Goal: Task Accomplishment & Management: Use online tool/utility

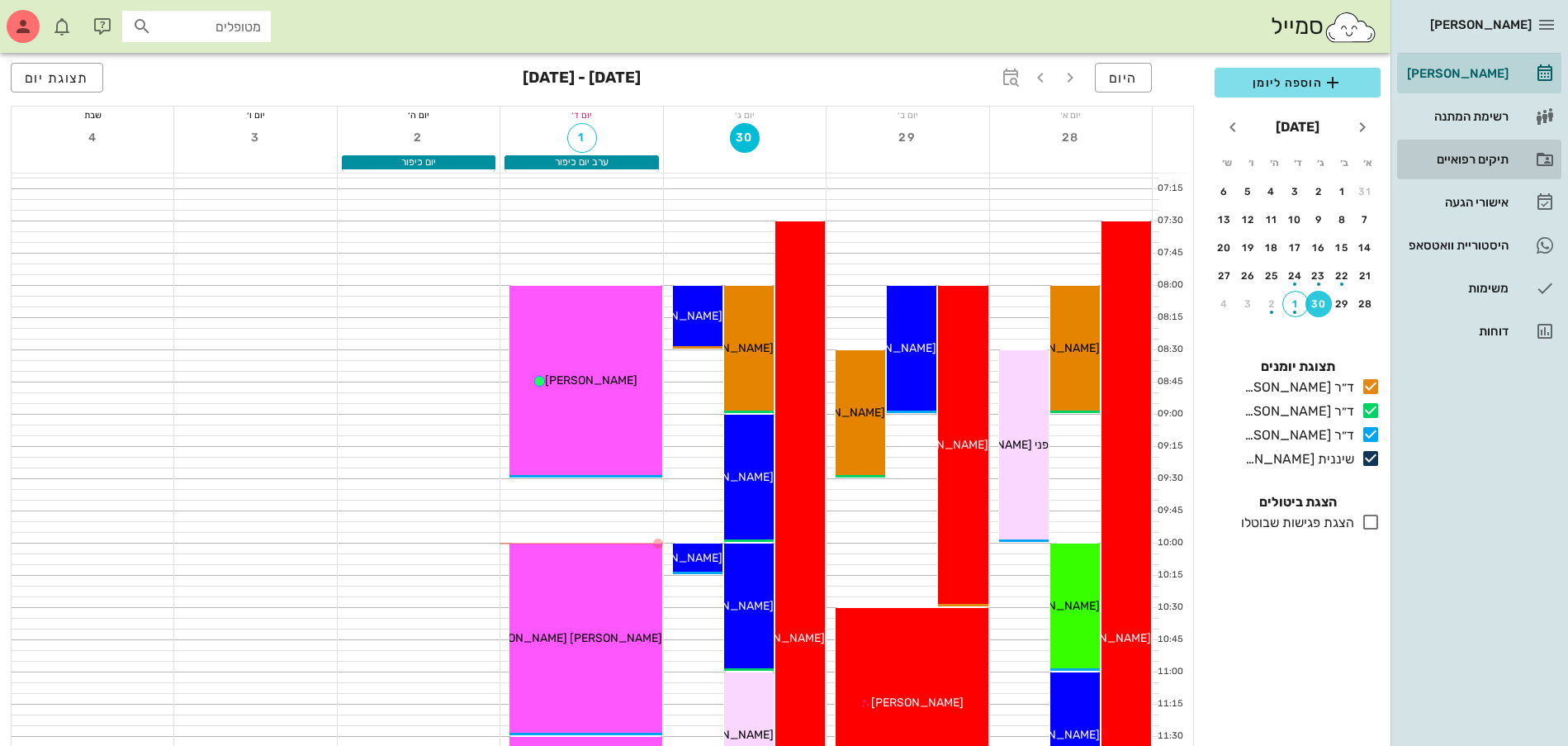
click at [1478, 155] on div "תיקים רפואיים" at bounding box center [1457, 160] width 105 height 14
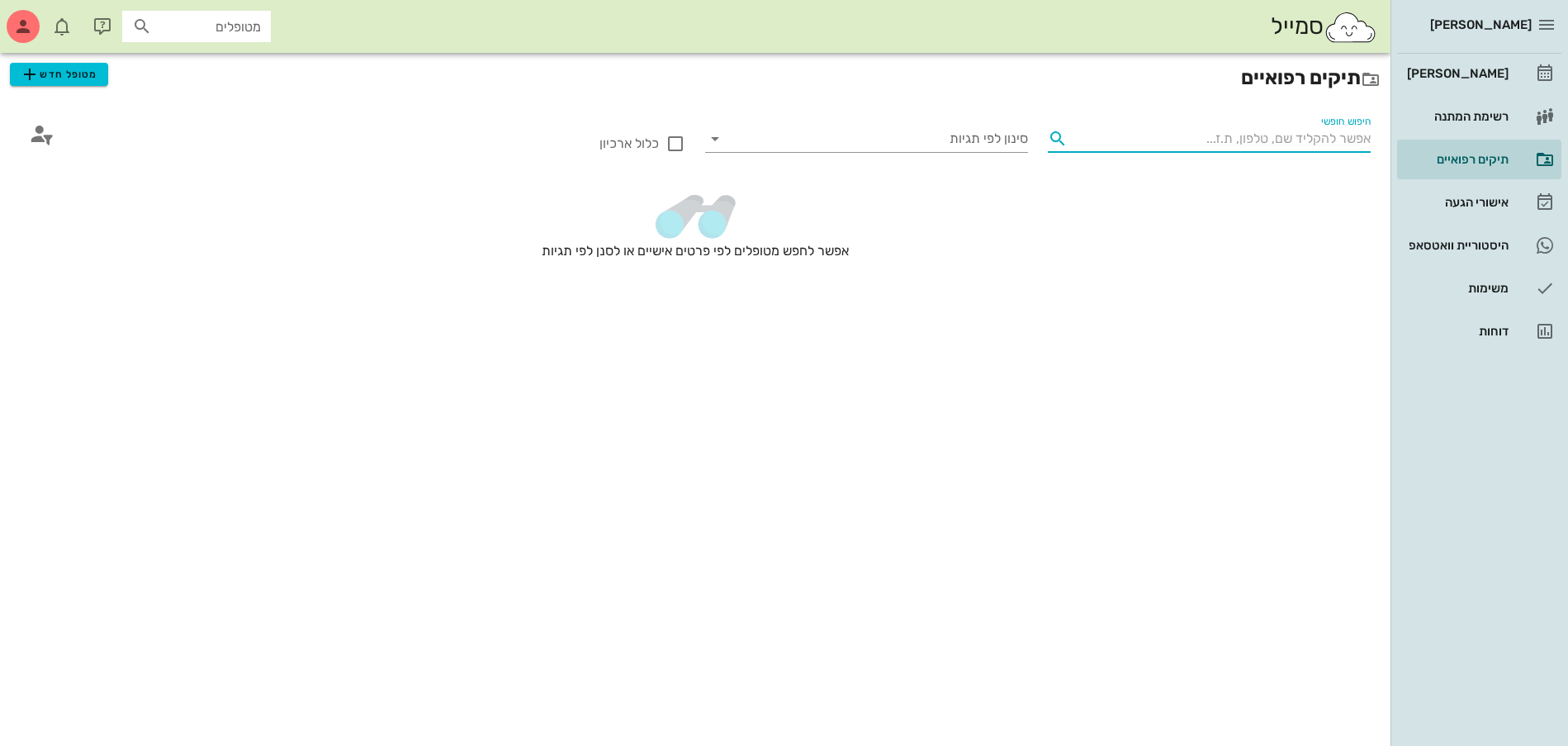
click at [1295, 136] on input "חיפוש חופשי" at bounding box center [1222, 138] width 296 height 26
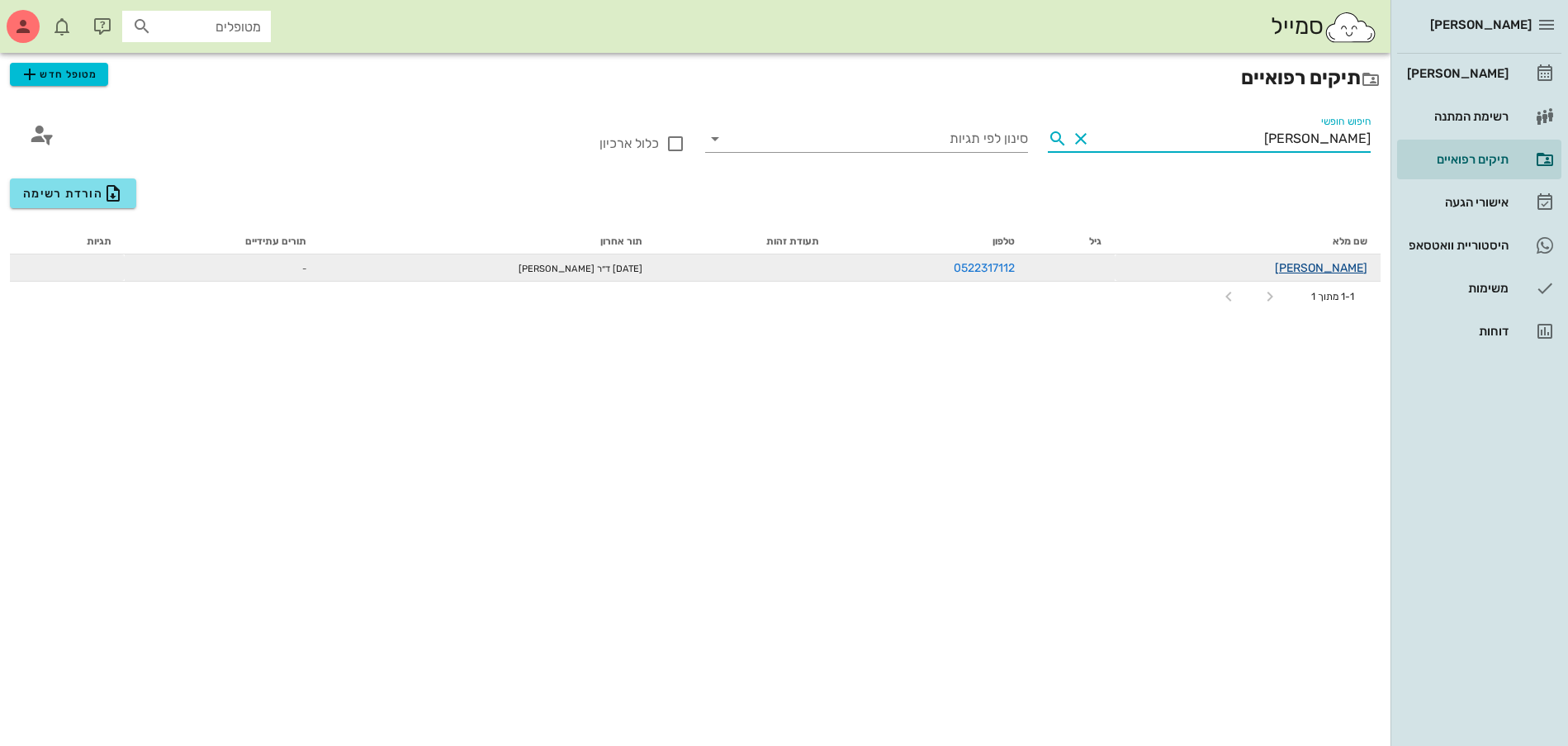
type input "[PERSON_NAME]"
click at [1331, 267] on link "[PERSON_NAME]" at bounding box center [1322, 268] width 93 height 15
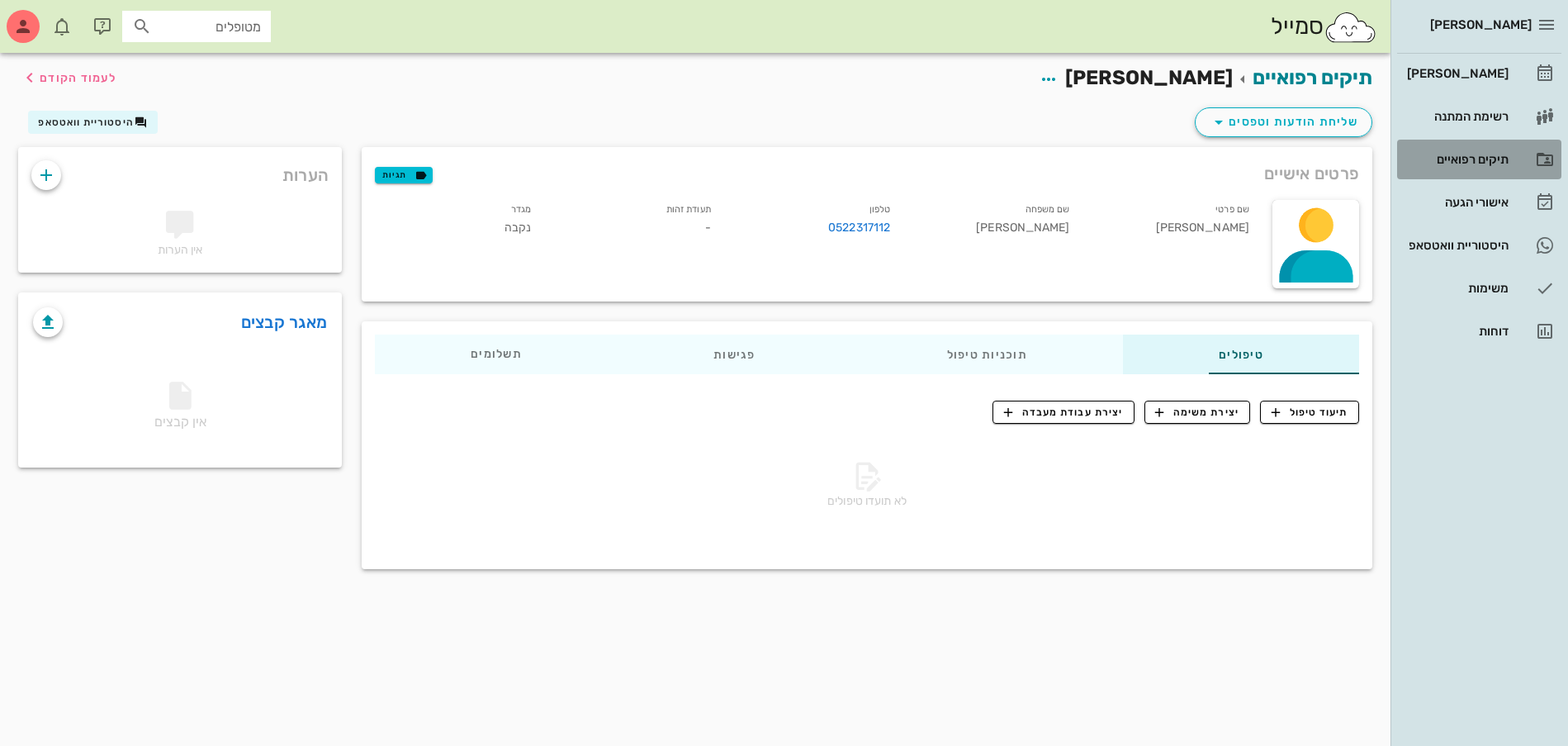
click at [1458, 160] on div "תיקים רפואיים" at bounding box center [1457, 160] width 105 height 14
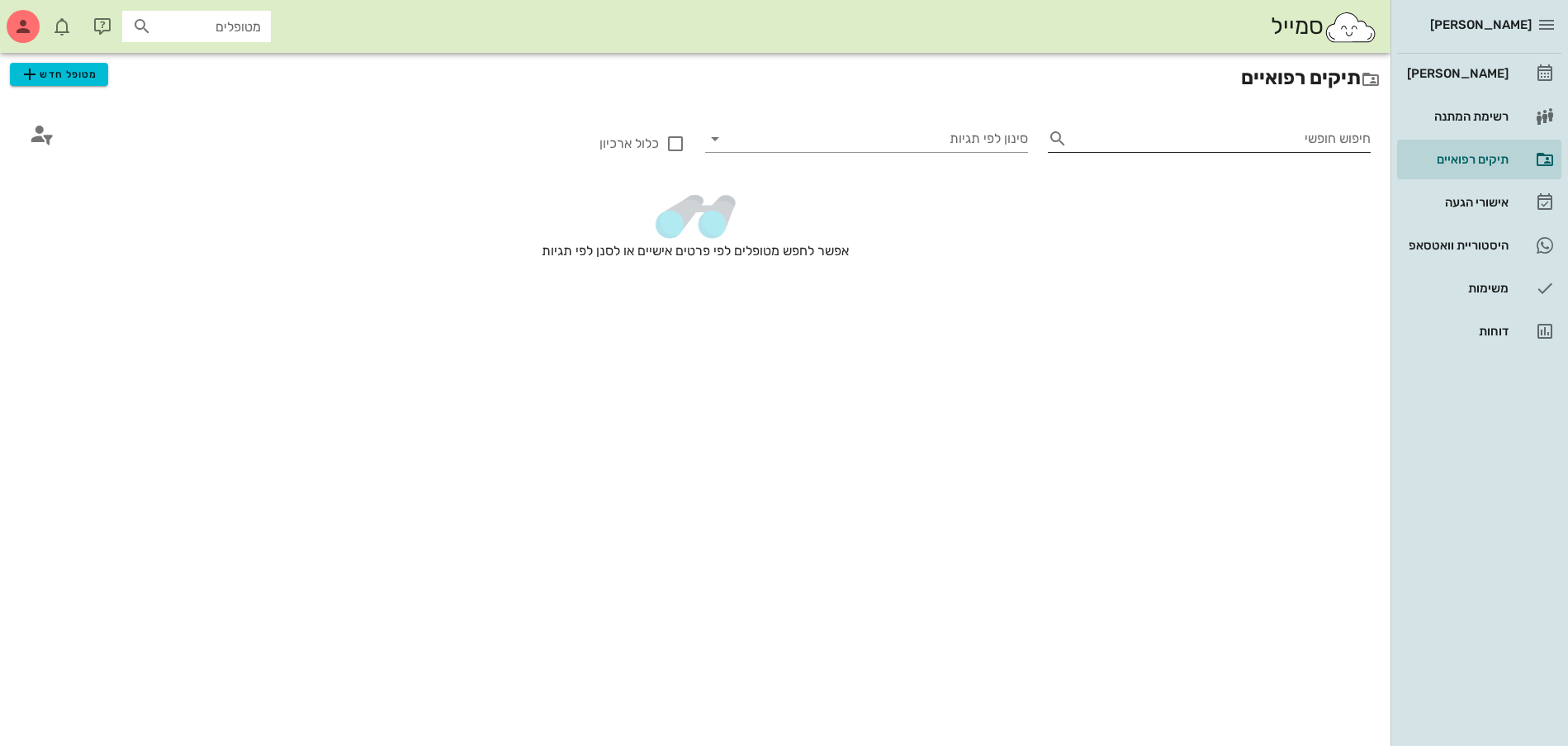
click at [1224, 142] on input "חיפוש חופשי" at bounding box center [1222, 138] width 296 height 26
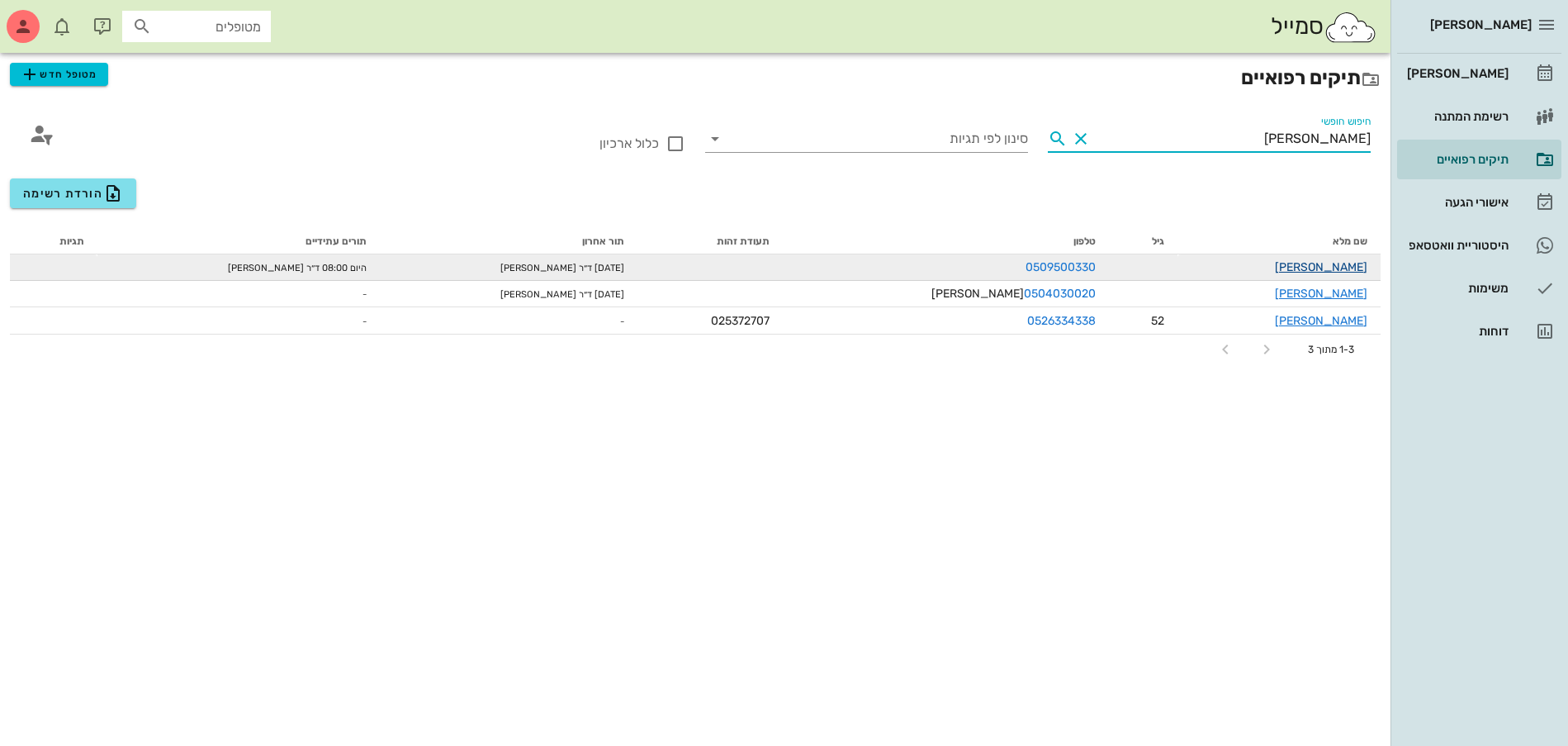
type input "[PERSON_NAME]"
click at [1354, 262] on link "[PERSON_NAME]" at bounding box center [1322, 267] width 93 height 15
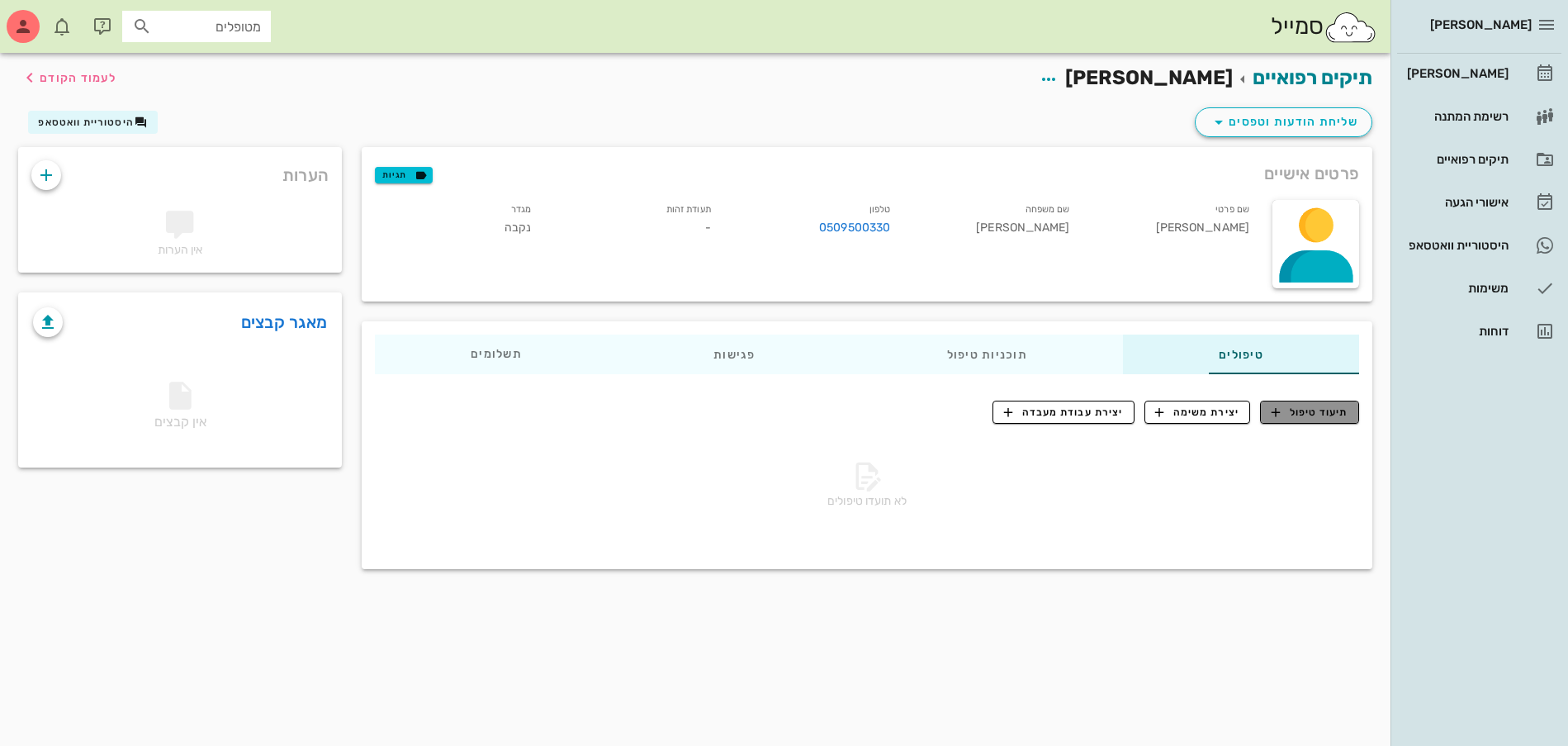
click at [1295, 420] on button "תיעוד טיפול" at bounding box center [1310, 412] width 99 height 23
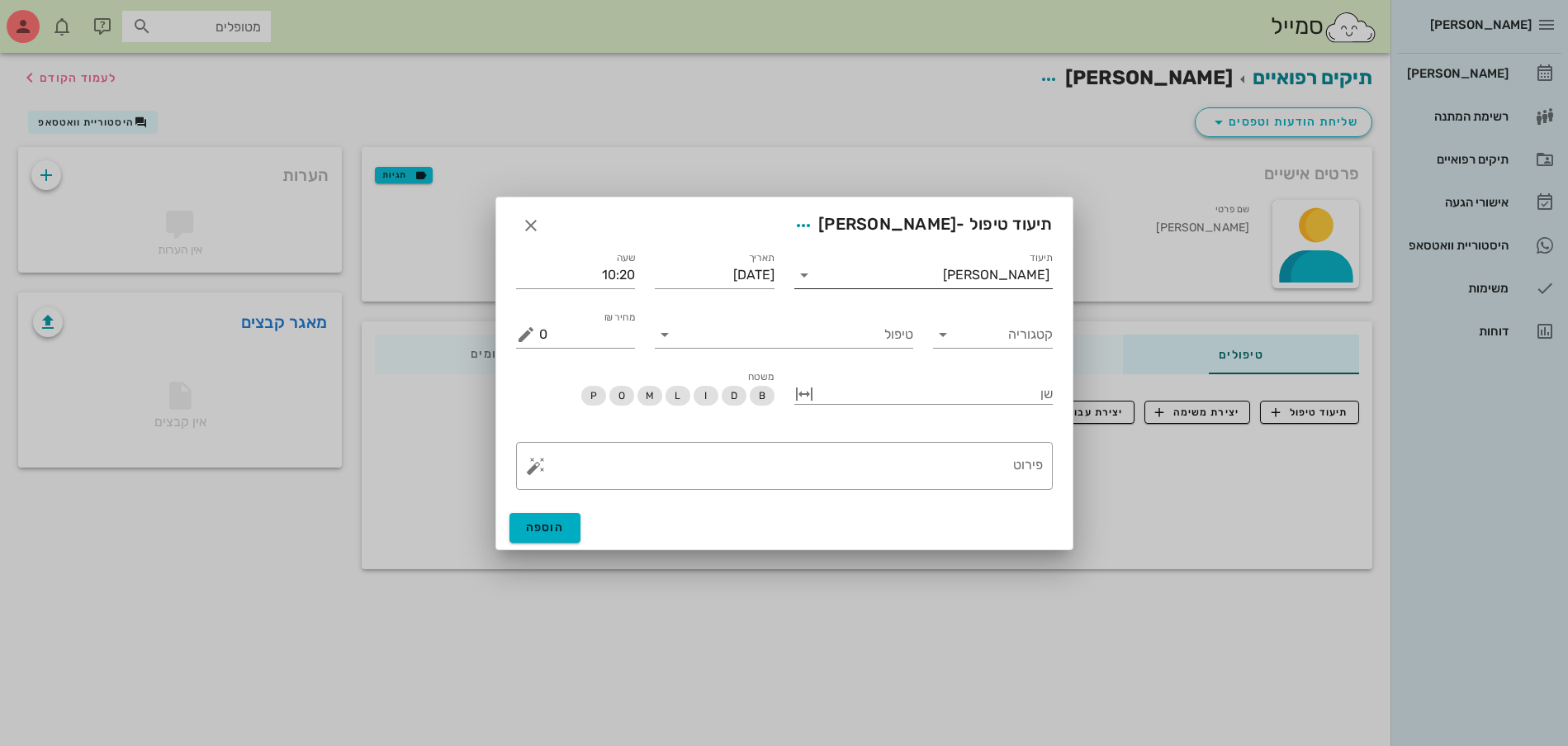
click at [1010, 265] on div "[PERSON_NAME]" at bounding box center [935, 275] width 235 height 26
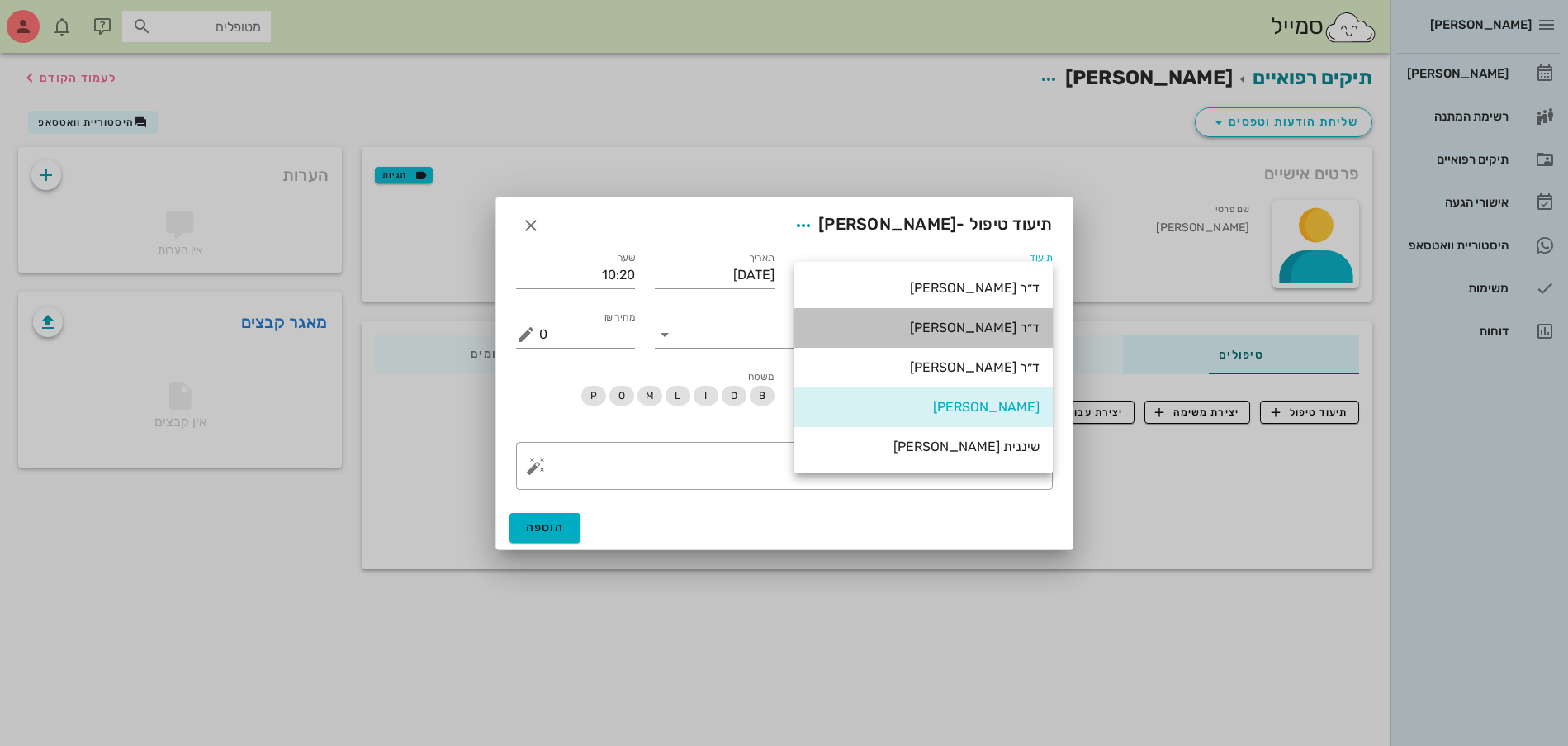
click at [993, 316] on div "ד״ר [PERSON_NAME]" at bounding box center [924, 327] width 232 height 36
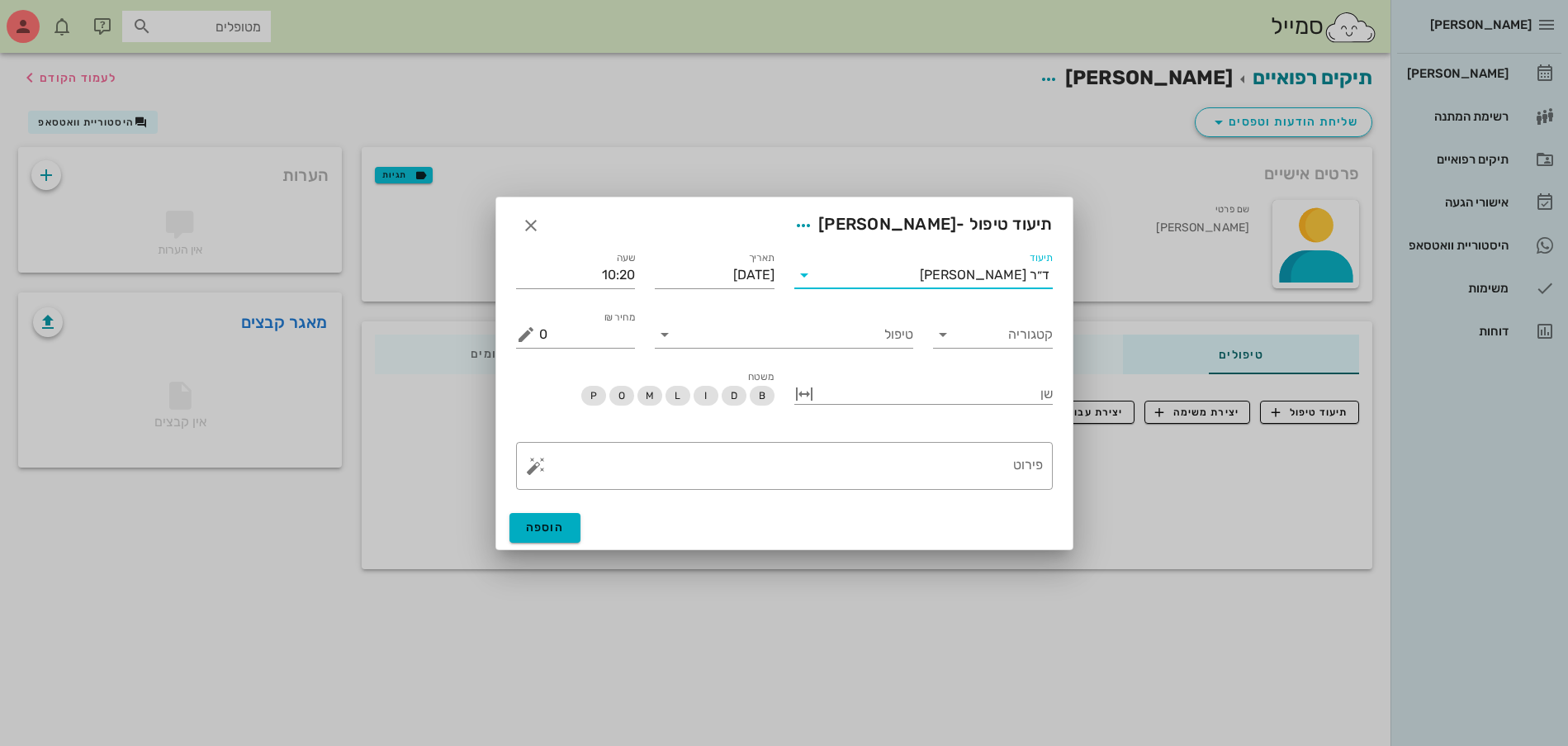
click at [993, 281] on div "ד״ר [PERSON_NAME]" at bounding box center [985, 274] width 130 height 15
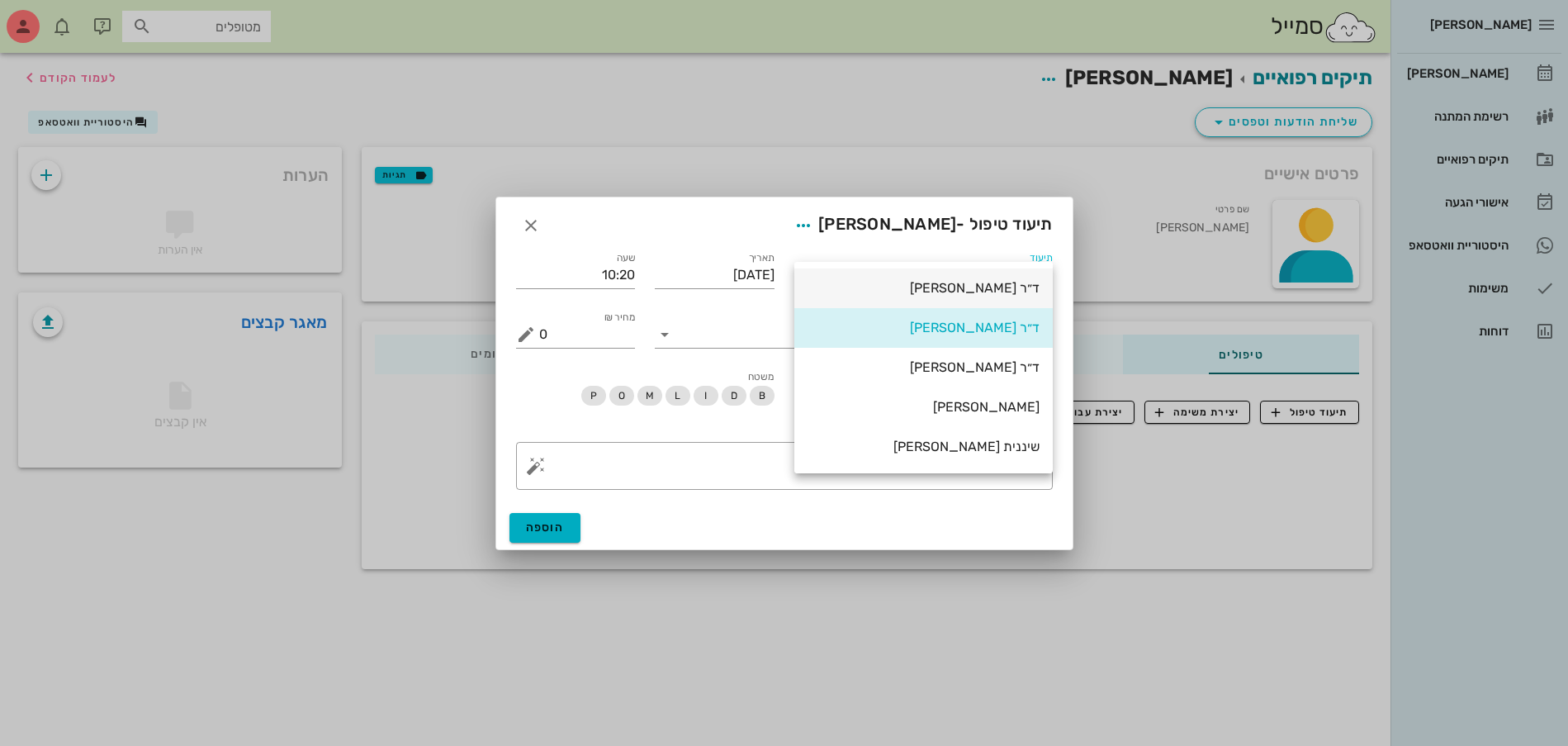
click at [982, 298] on div "ד״ר [PERSON_NAME]" at bounding box center [924, 287] width 232 height 36
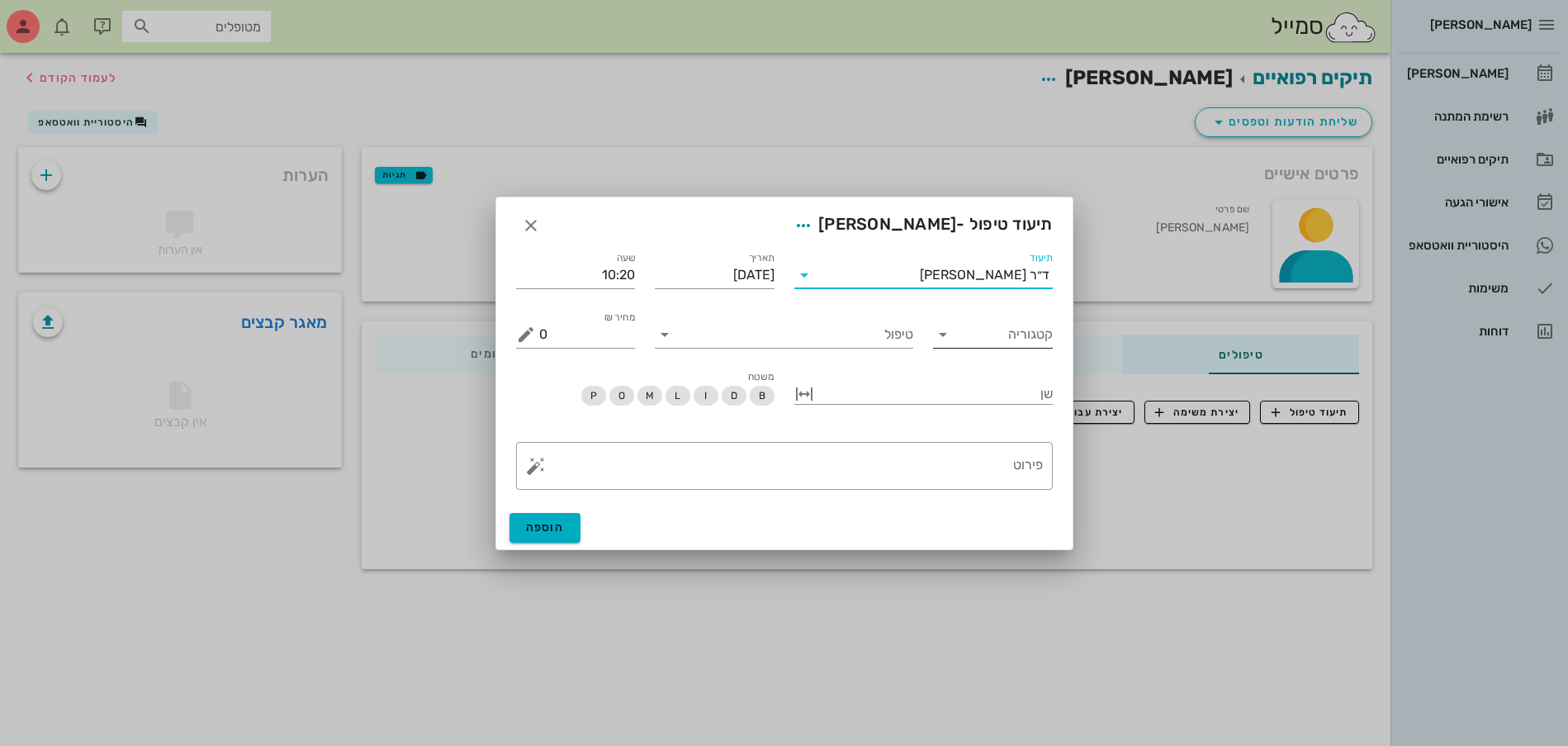
click at [988, 341] on input "קטגוריה" at bounding box center [1007, 334] width 93 height 26
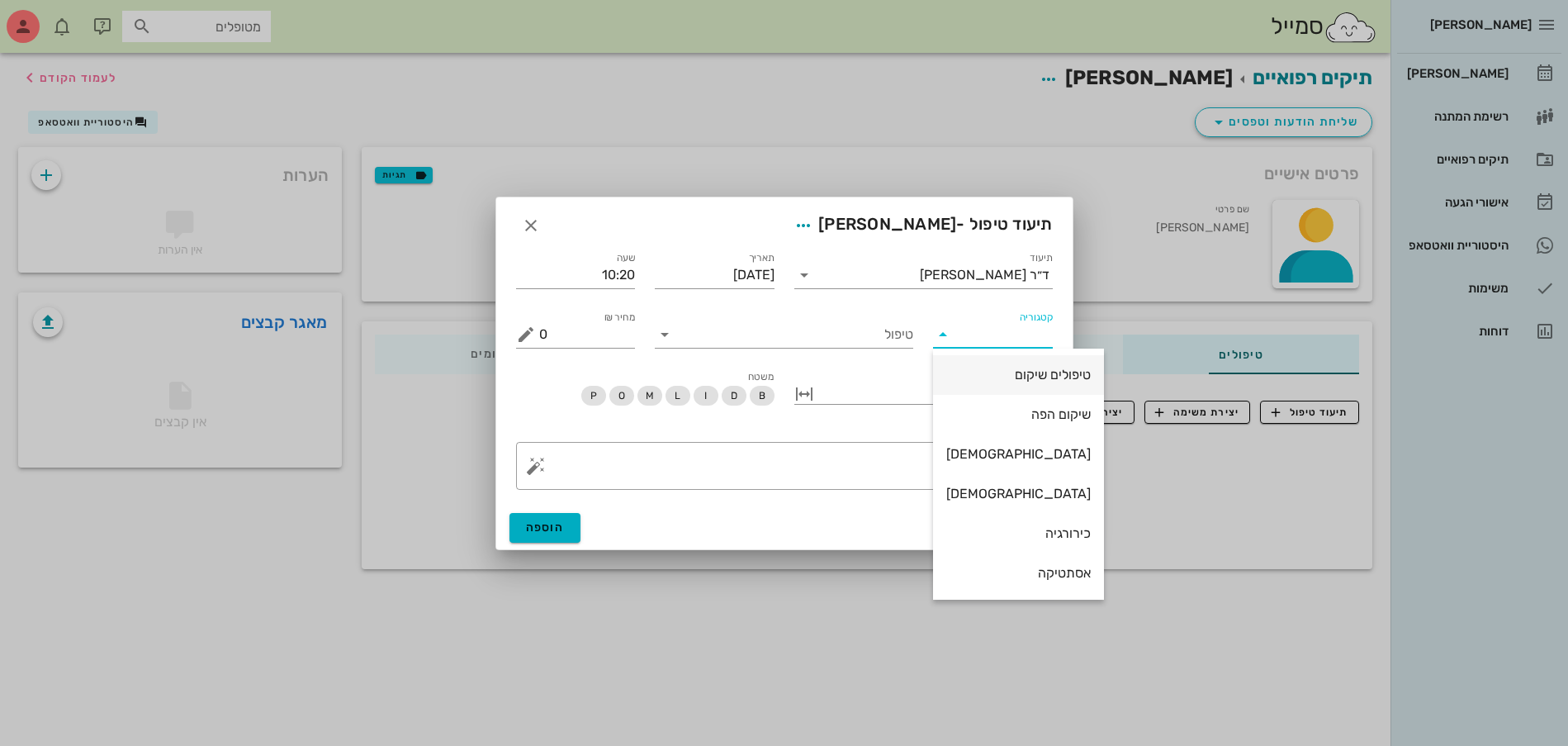
click at [982, 377] on div "טיפולים שיקום" at bounding box center [1018, 374] width 144 height 15
type input "טיפולים שיקום"
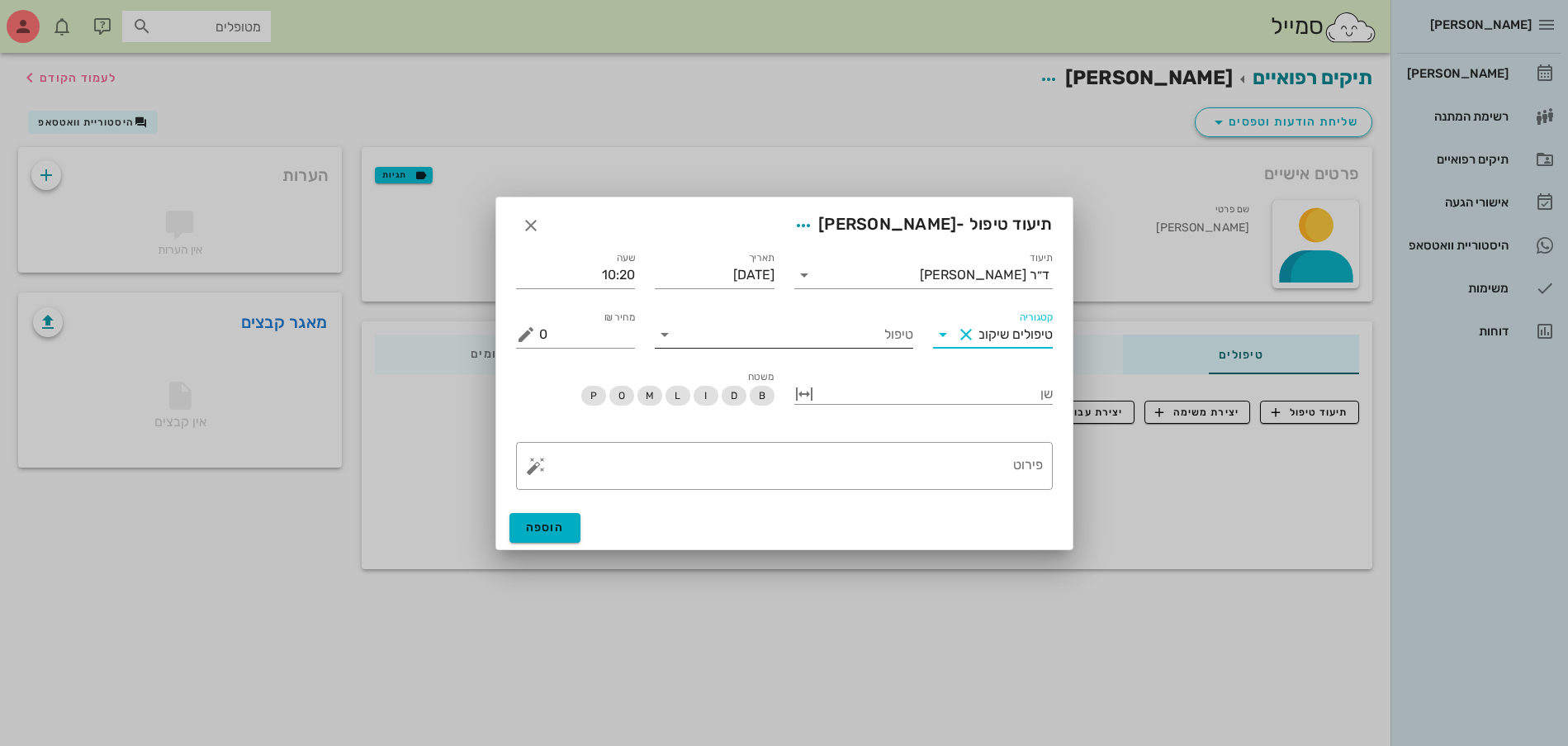
click at [870, 329] on input "טיפול" at bounding box center [796, 334] width 235 height 26
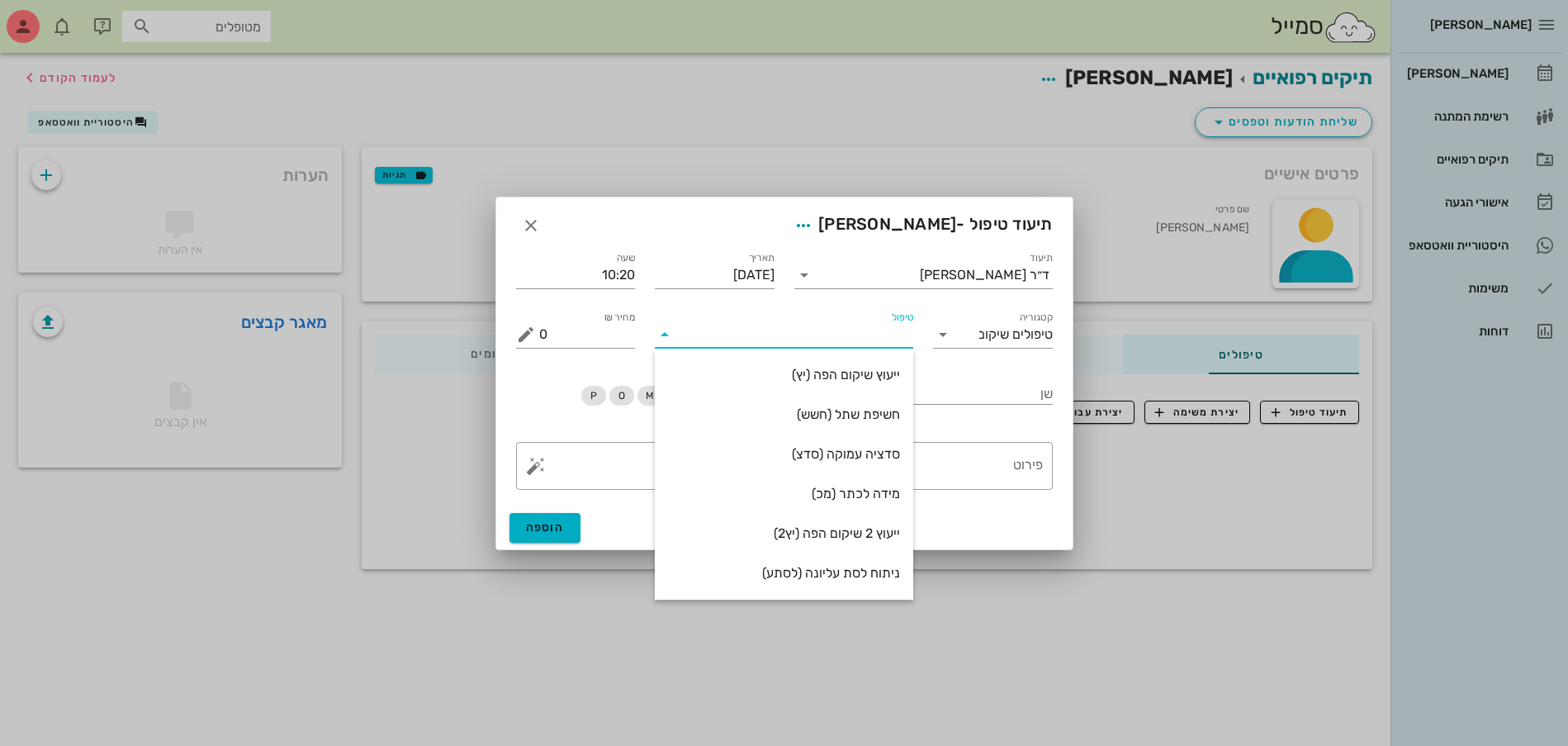
scroll to position [310, 0]
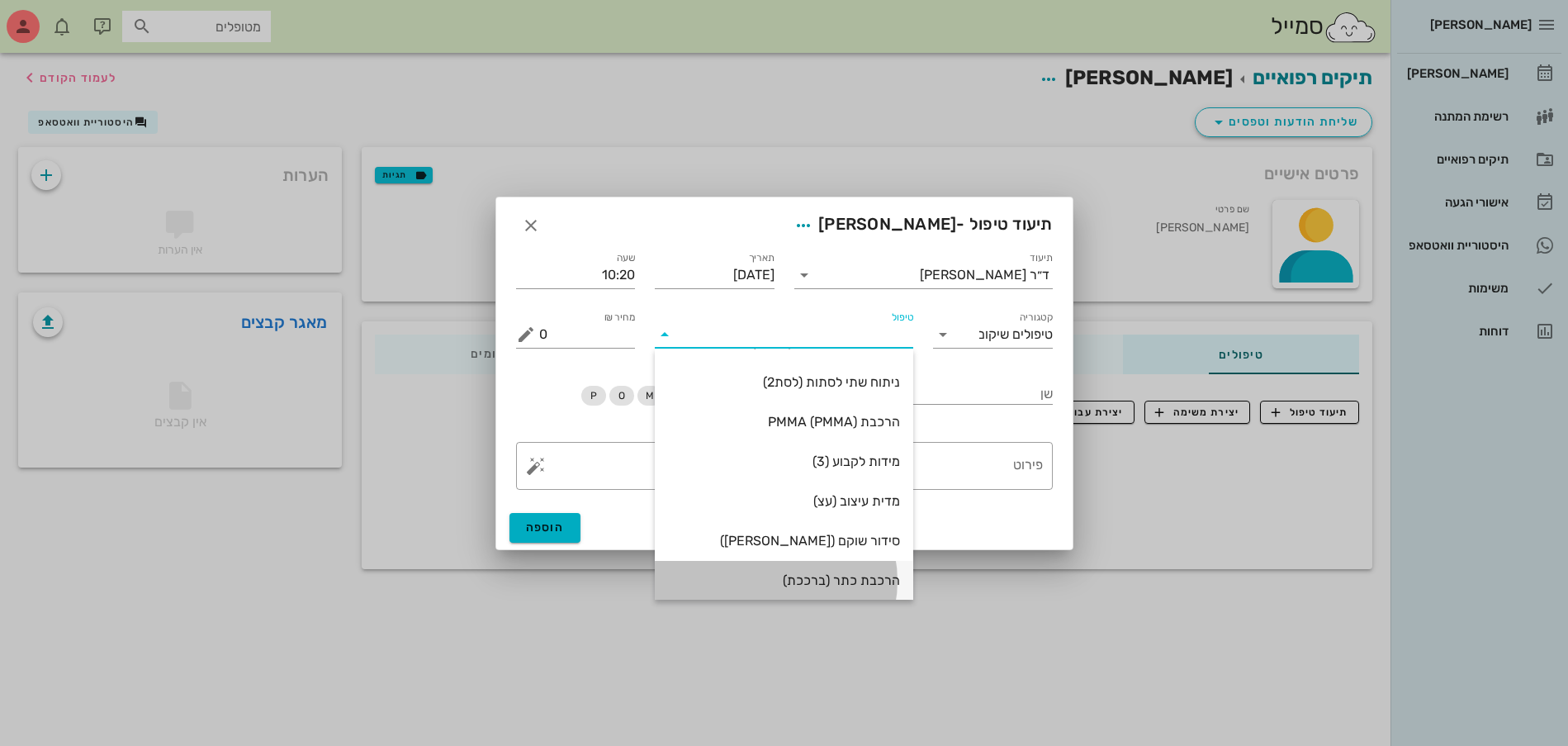
click at [873, 573] on div "הרכבת כתר (ברככת)" at bounding box center [784, 580] width 232 height 15
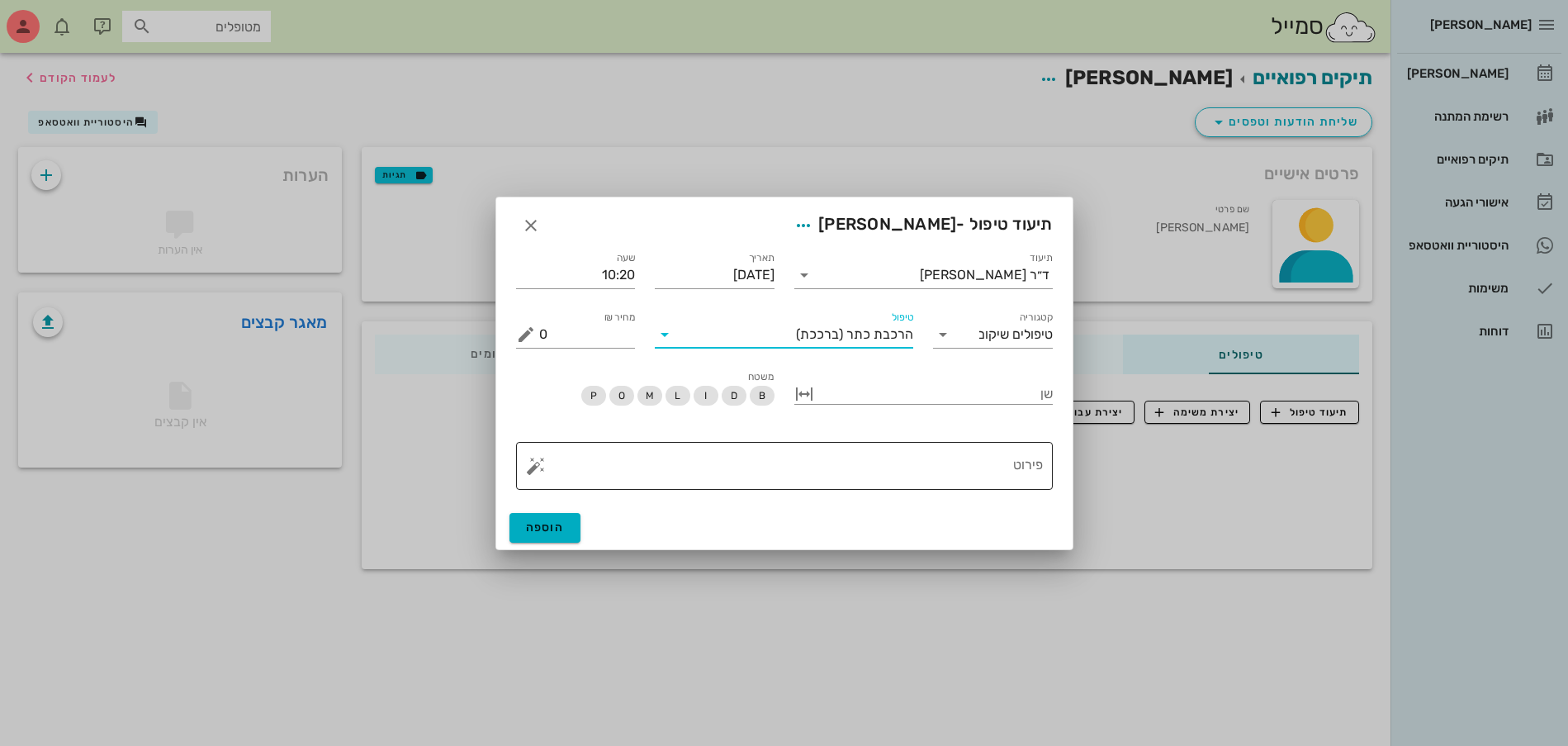
click at [988, 463] on textarea "פירוט" at bounding box center [791, 469] width 504 height 40
click at [538, 464] on button "button" at bounding box center [536, 465] width 19 height 19
click at [572, 401] on div "כירורגיה" at bounding box center [565, 400] width 77 height 33
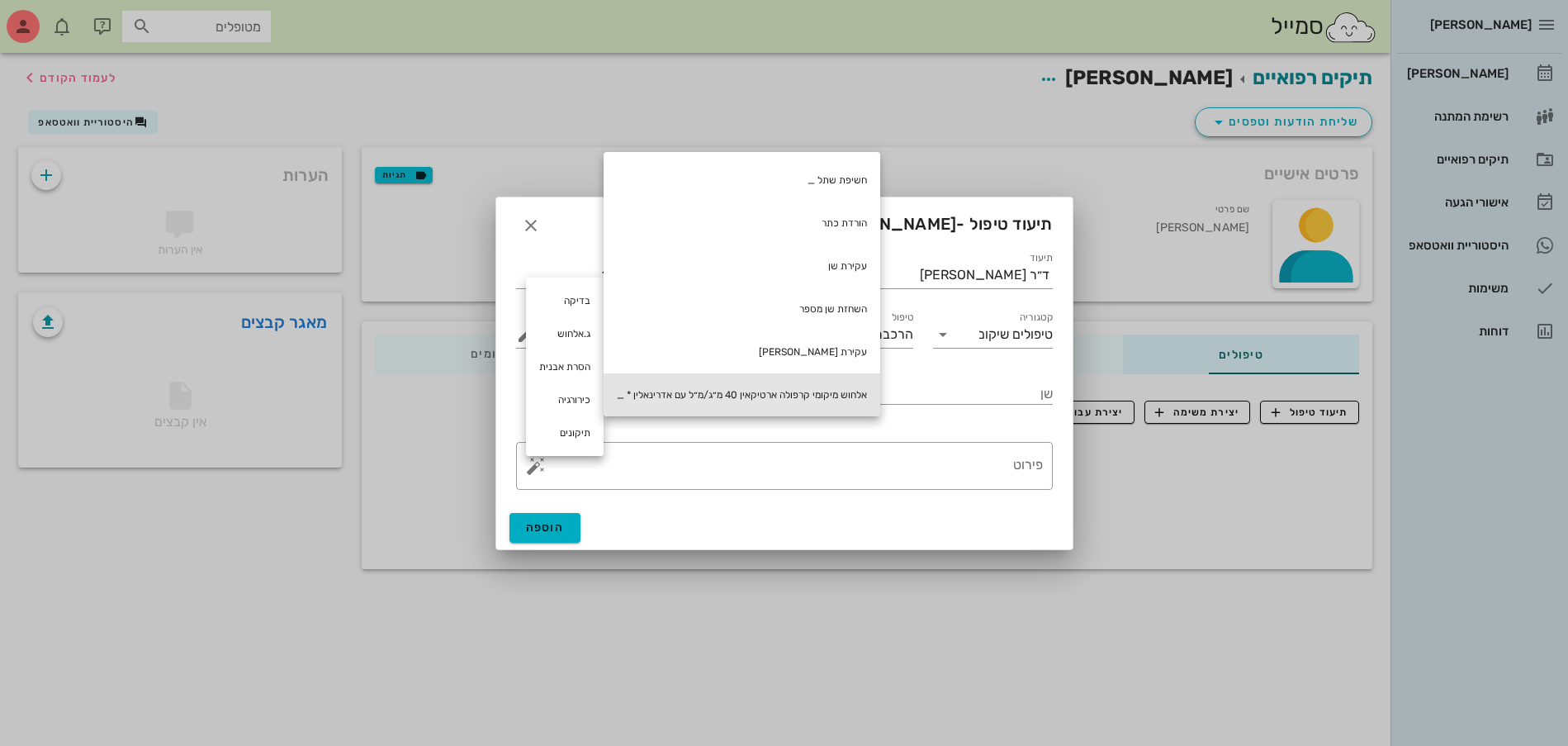
click at [760, 391] on div "אלחוש מיקומי קרפולה ארטיקאין 40 מ״ג/מ״ל עם אדרינאלין * _" at bounding box center [742, 395] width 277 height 43
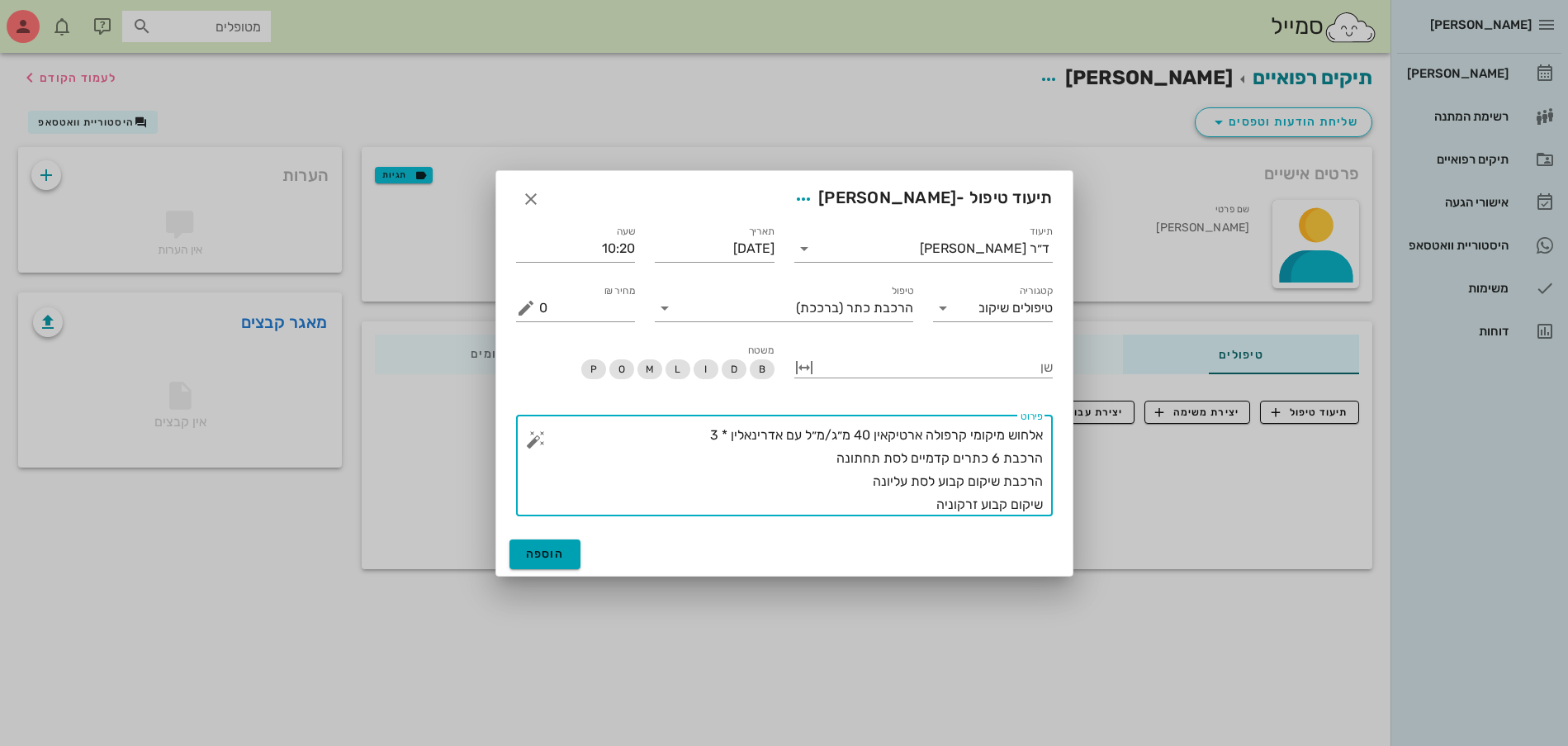
type textarea "אלחוש מיקומי קרפולה ארטיקאין 40 מ״ג/מ״ל עם אדרינאלין * 3 הרכבת 6 כתרים קדמיים ל…"
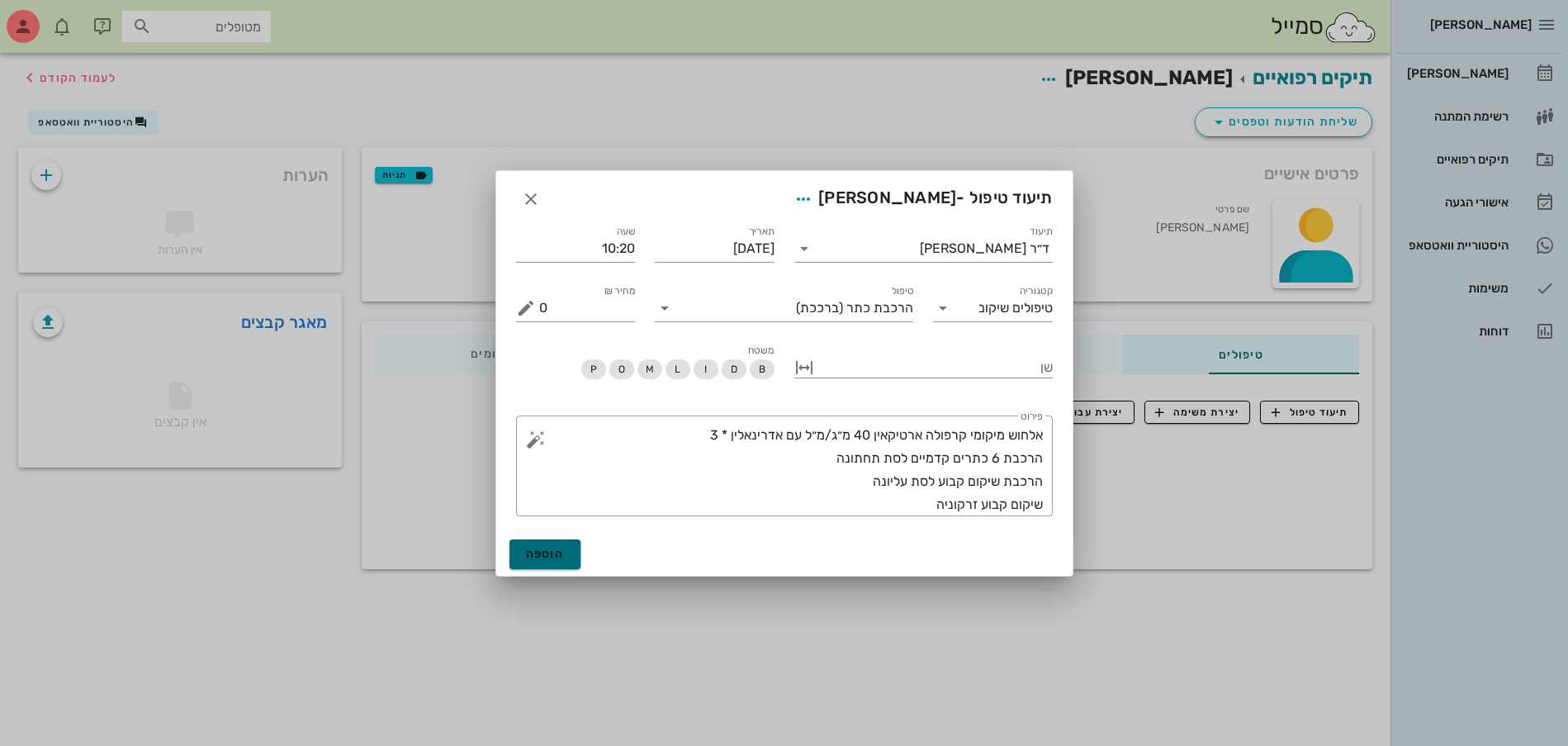
click at [535, 555] on span "הוספה" at bounding box center [546, 553] width 39 height 15
